Goal: Task Accomplishment & Management: Use online tool/utility

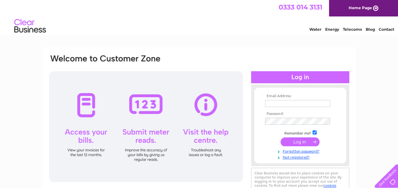
type input "[EMAIL_ADDRESS][DOMAIN_NAME]"
click at [305, 140] on input "submit" at bounding box center [299, 141] width 39 height 9
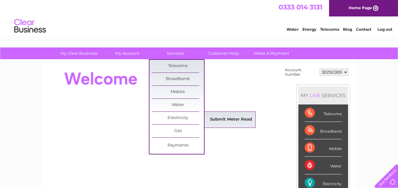
click at [222, 117] on link "Submit Meter Read" at bounding box center [231, 119] width 52 height 13
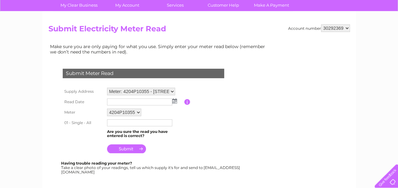
scroll to position [63, 0]
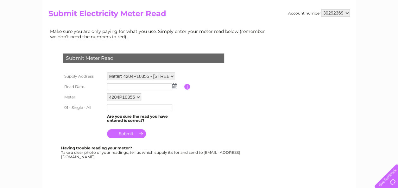
click at [174, 87] on img at bounding box center [174, 85] width 5 height 5
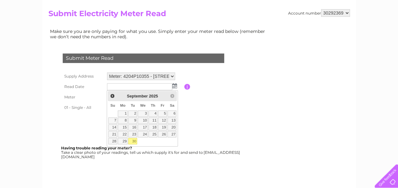
click at [134, 139] on link "30" at bounding box center [132, 141] width 9 height 6
type input "2025/09/30"
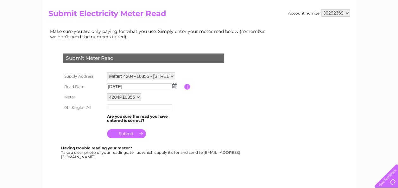
click at [118, 107] on input "text" at bounding box center [139, 107] width 65 height 7
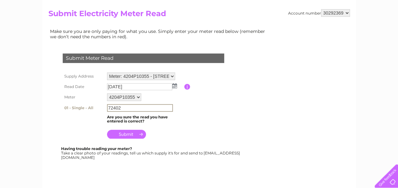
type input "72402"
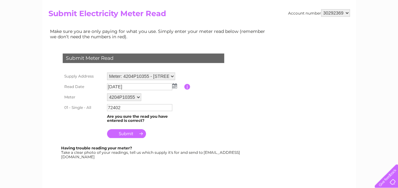
click at [125, 132] on input "submit" at bounding box center [126, 133] width 39 height 9
